Goal: Check status

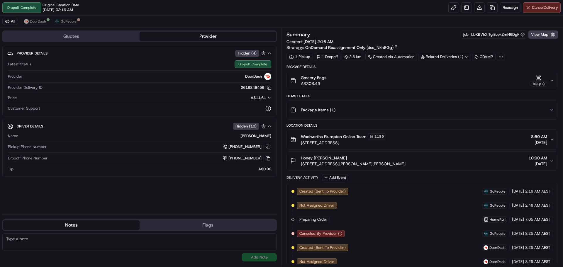
click at [555, 82] on button "Grocery Bags A$308.43 Pickup" at bounding box center [422, 80] width 271 height 19
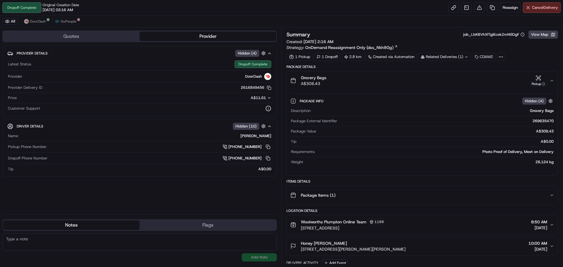
click at [550, 80] on div "Grocery Bags A$308.43 Pickup" at bounding box center [419, 81] width 259 height 12
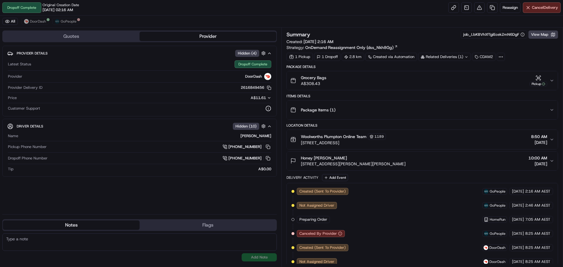
click at [343, 18] on div "All DoorDash GoPeople" at bounding box center [281, 22] width 563 height 12
click at [207, 7] on div "Dropoff Complete Original Creation Date 09/16/2025 02:16 AM Reassign Cancel Del…" at bounding box center [281, 8] width 563 height 16
